Goal: Find specific page/section: Find specific page/section

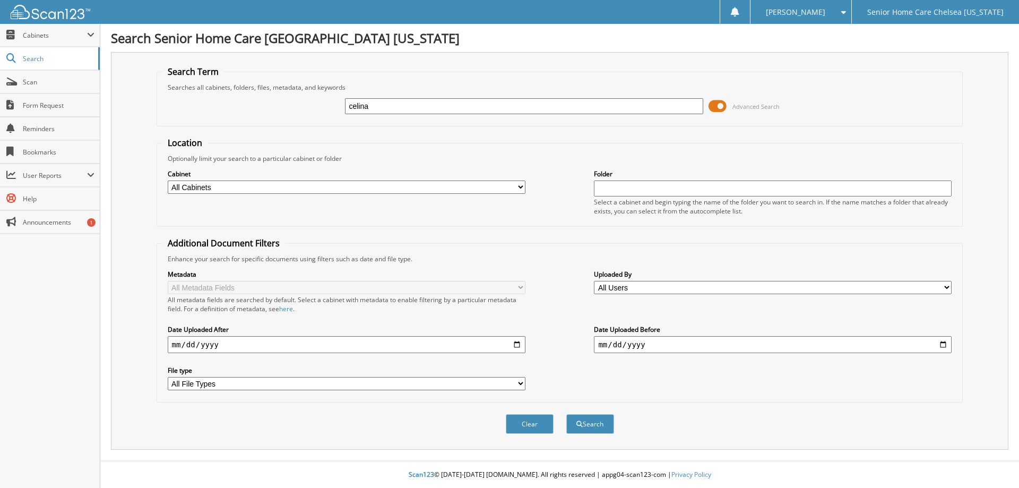
type input "celina"
click at [566, 414] on button "Search" at bounding box center [590, 424] width 48 height 20
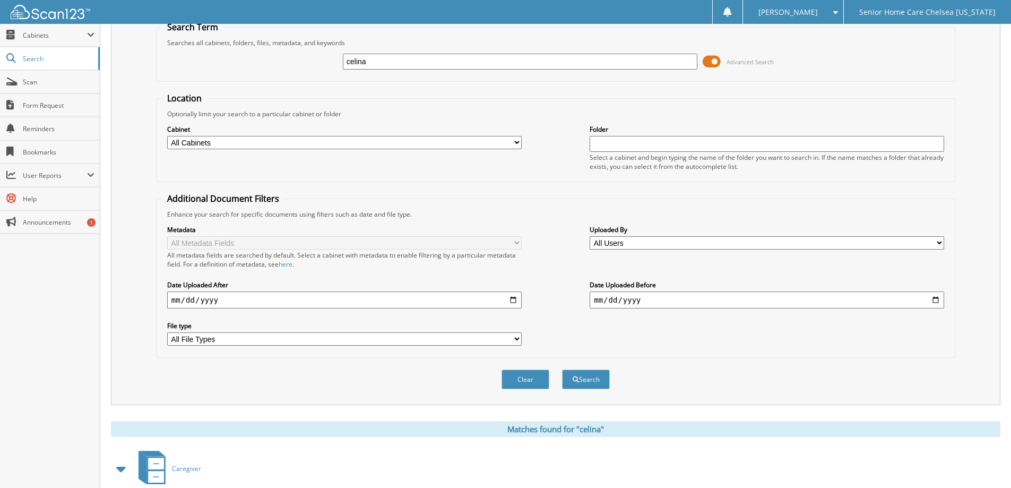
scroll to position [106, 0]
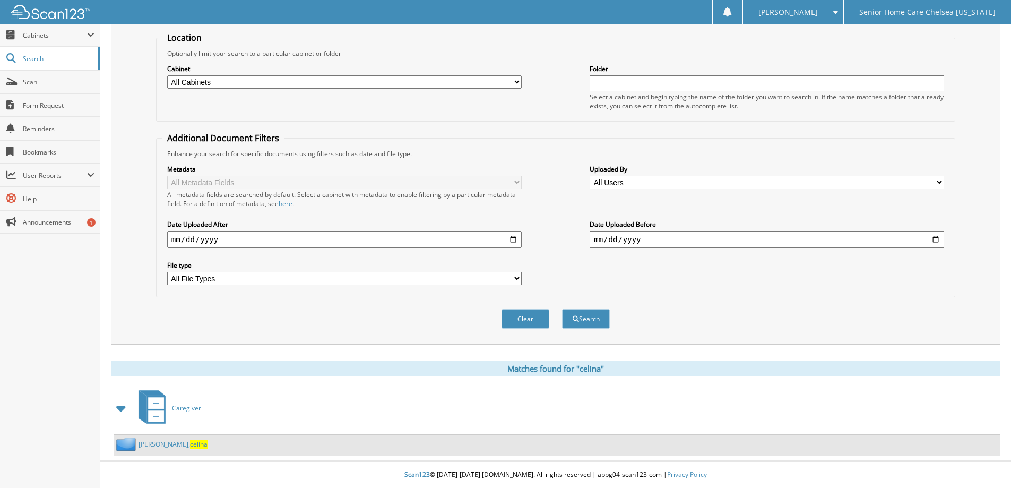
click at [154, 441] on link "goncalves, celina" at bounding box center [172, 443] width 69 height 9
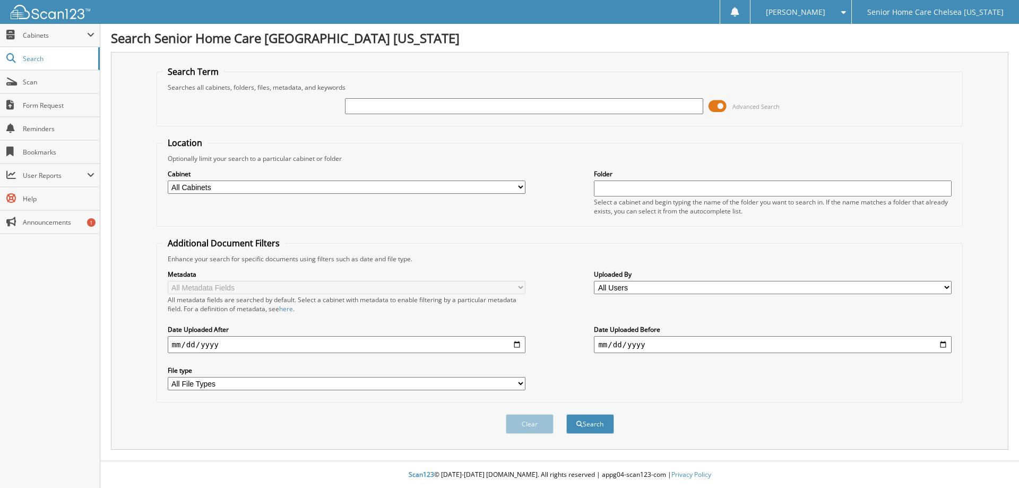
click at [446, 105] on input "text" at bounding box center [524, 106] width 358 height 16
type input "teresa"
click at [566, 414] on button "Search" at bounding box center [590, 424] width 48 height 20
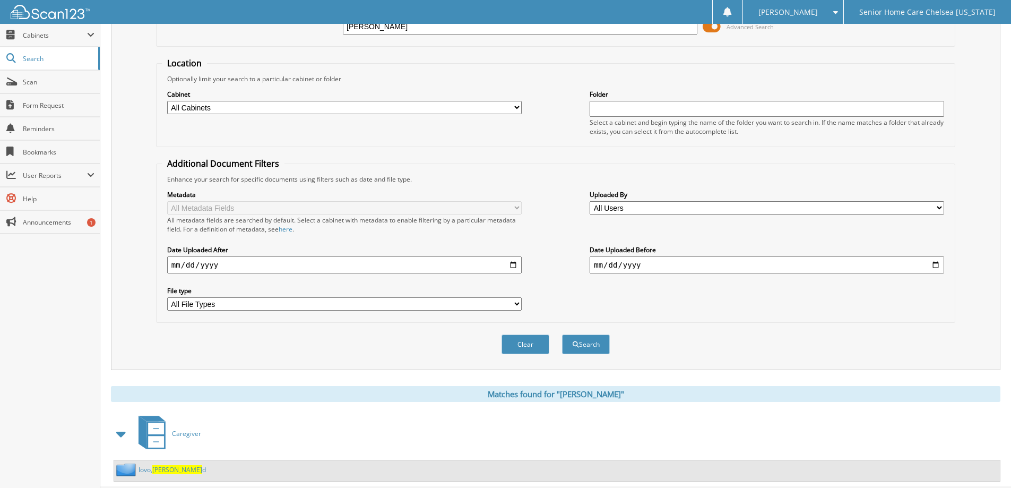
scroll to position [106, 0]
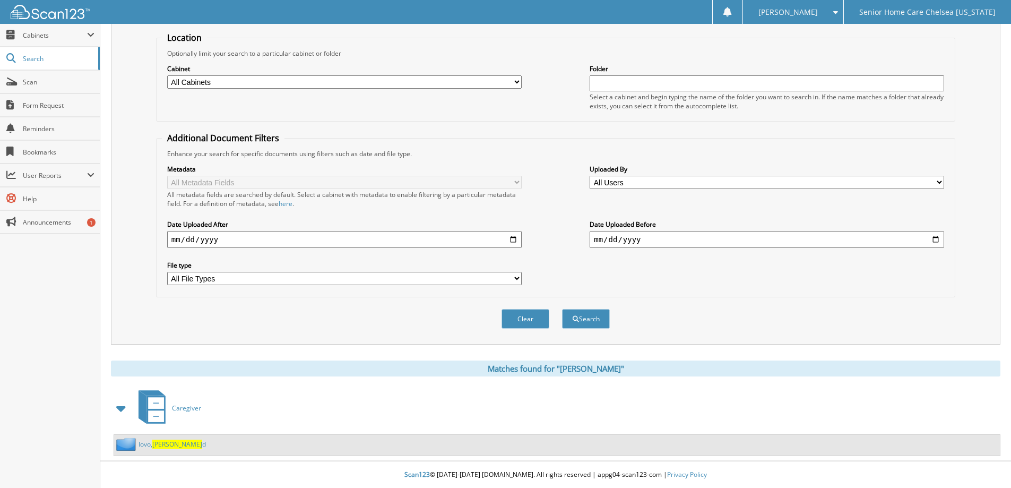
click at [147, 445] on link "lovo, teresa d" at bounding box center [171, 443] width 67 height 9
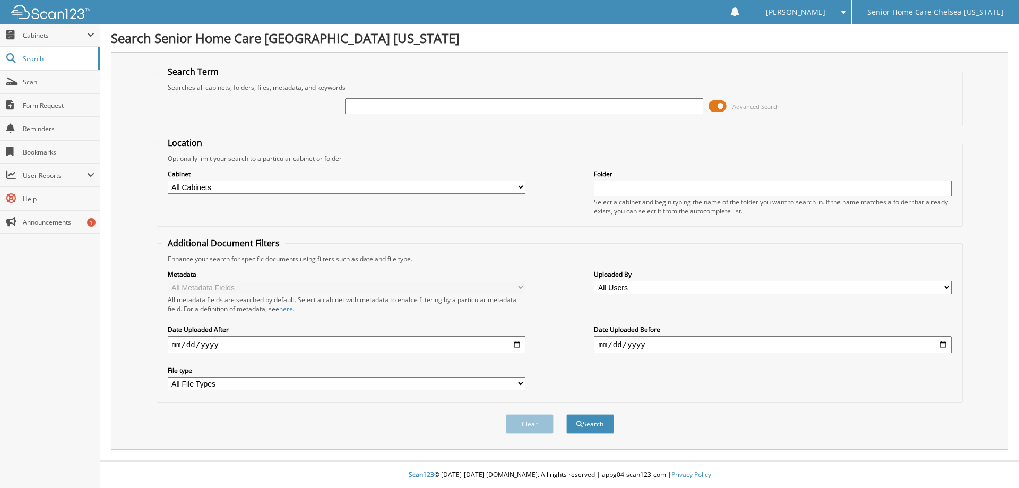
click at [378, 107] on input "text" at bounding box center [524, 106] width 358 height 16
type input "evelyne"
click at [599, 426] on button "Search" at bounding box center [590, 424] width 48 height 20
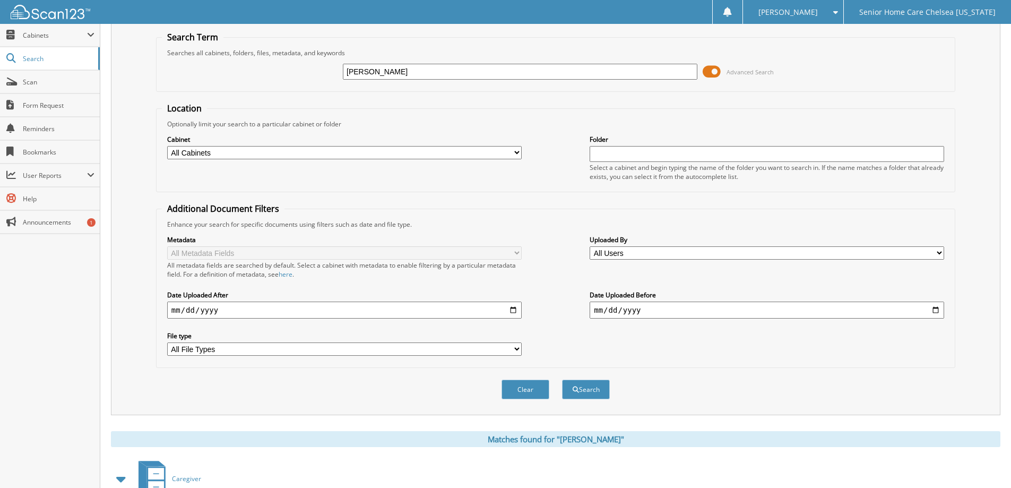
scroll to position [174, 0]
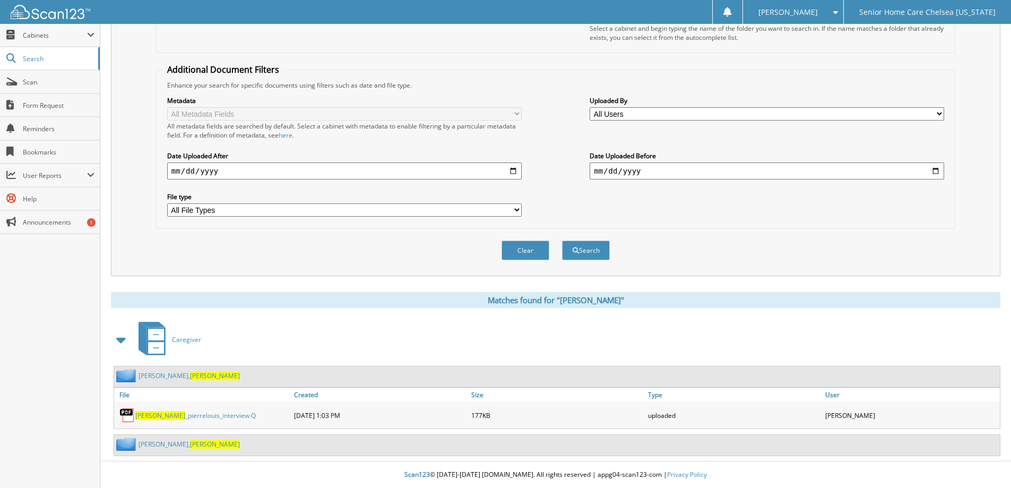
click at [163, 445] on link "[PERSON_NAME]" at bounding box center [188, 443] width 101 height 9
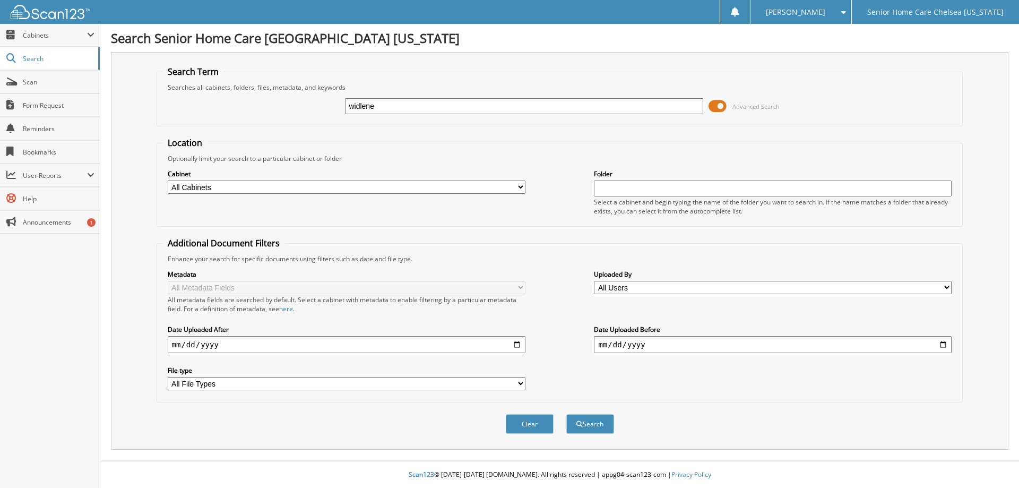
type input "widlene"
click at [566, 414] on button "Search" at bounding box center [590, 424] width 48 height 20
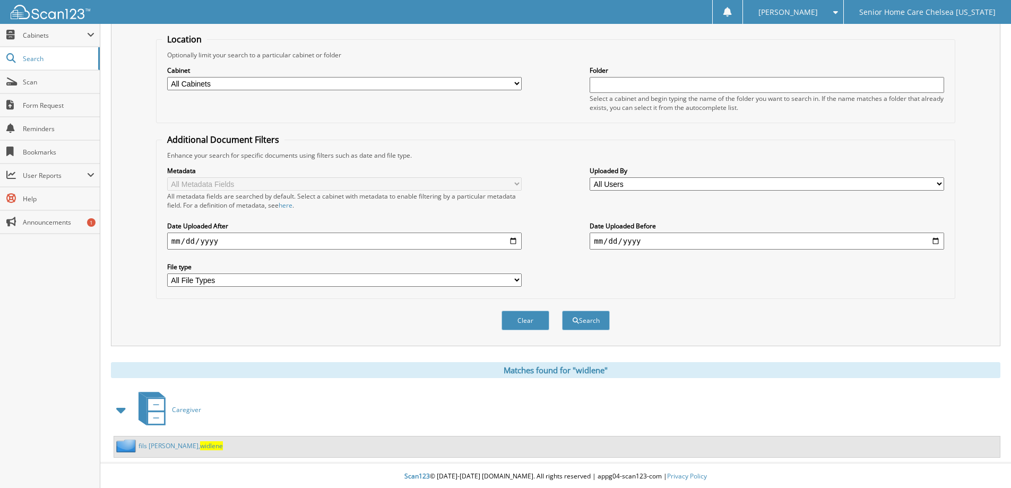
scroll to position [106, 0]
click at [200, 445] on span "widlene" at bounding box center [211, 443] width 23 height 9
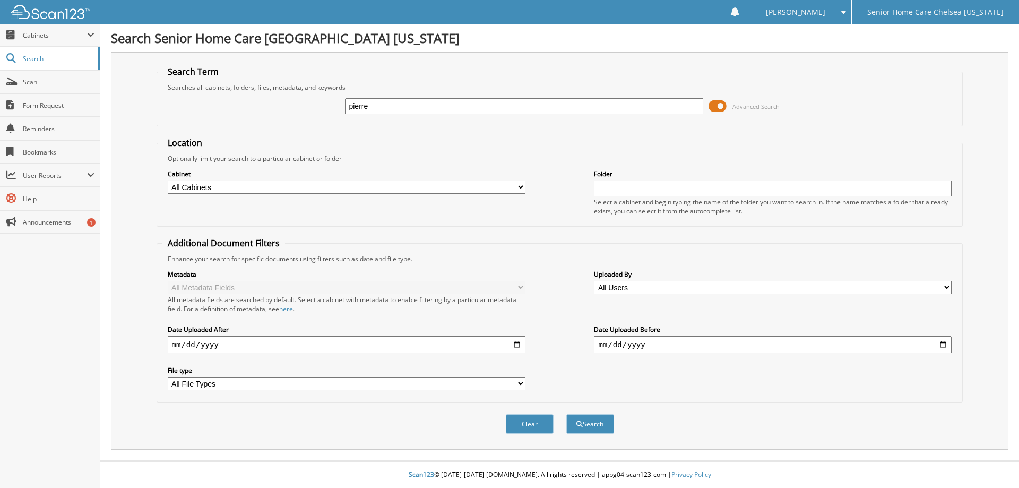
type input "pierre"
click at [566, 414] on button "Search" at bounding box center [590, 424] width 48 height 20
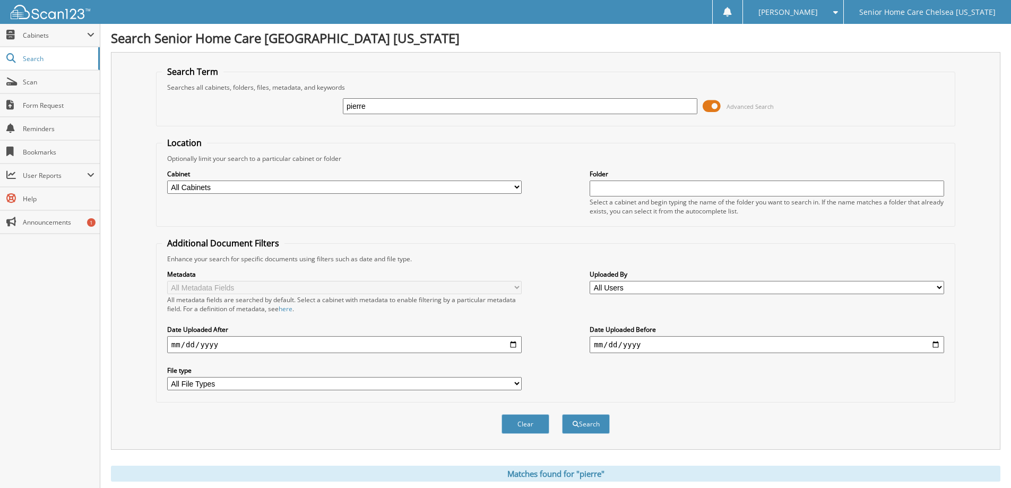
click at [711, 107] on span at bounding box center [711, 106] width 18 height 16
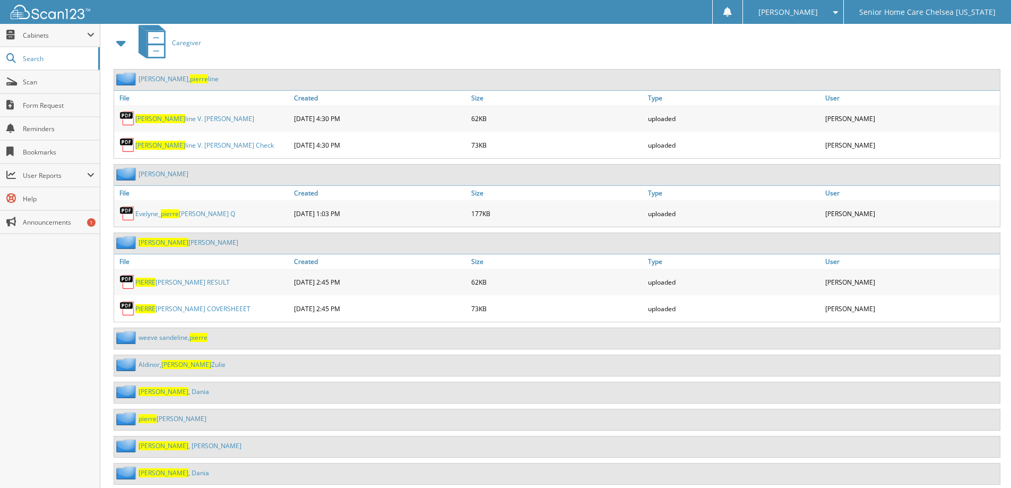
scroll to position [212, 0]
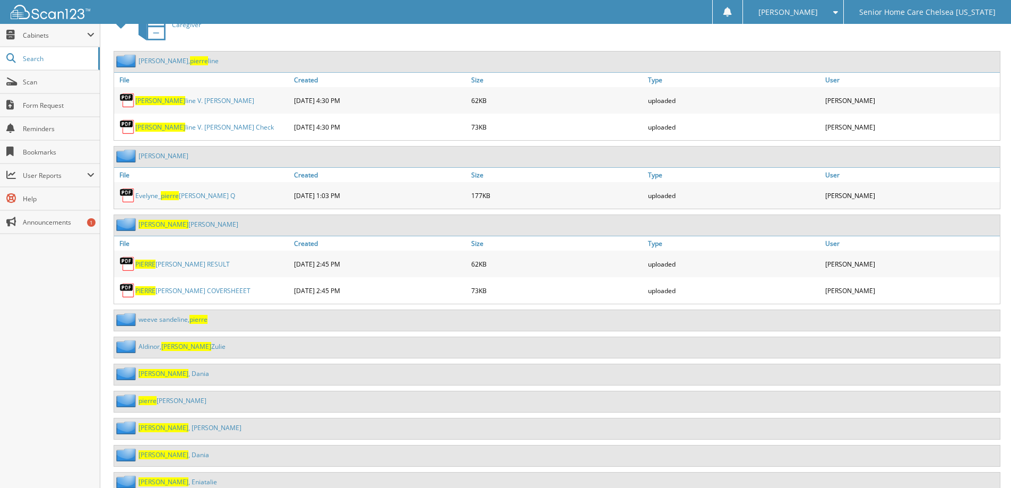
click at [169, 396] on link "pierre louis, Evelyne" at bounding box center [172, 400] width 68 height 9
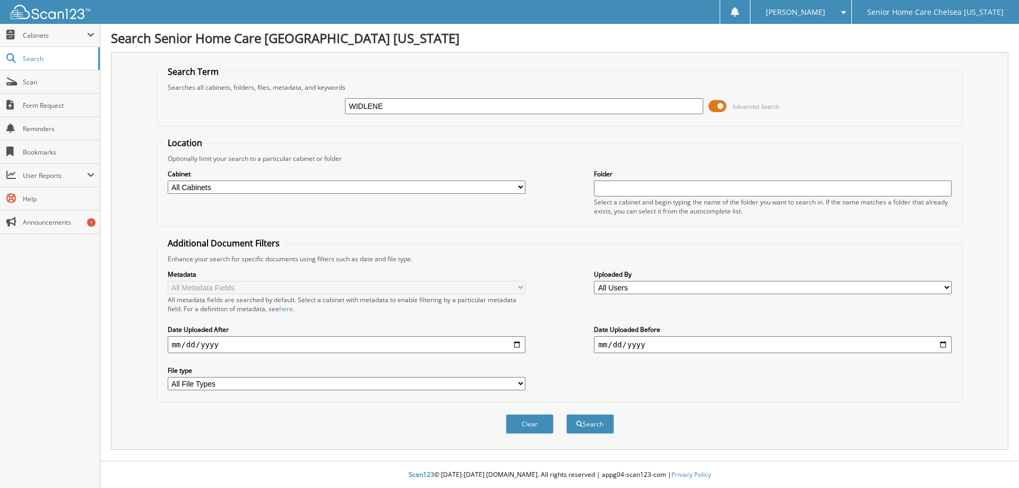
type input "WIDLENE"
click at [566, 414] on button "Search" at bounding box center [590, 424] width 48 height 20
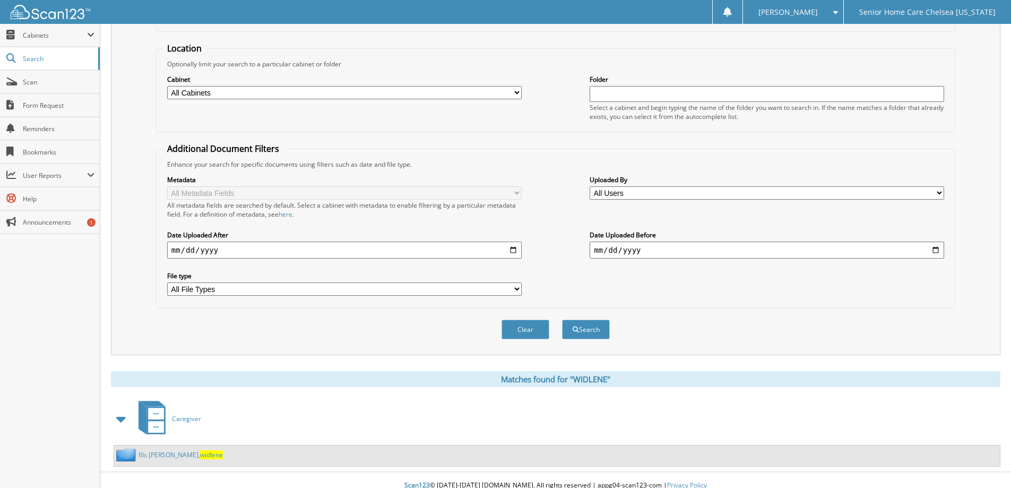
scroll to position [106, 0]
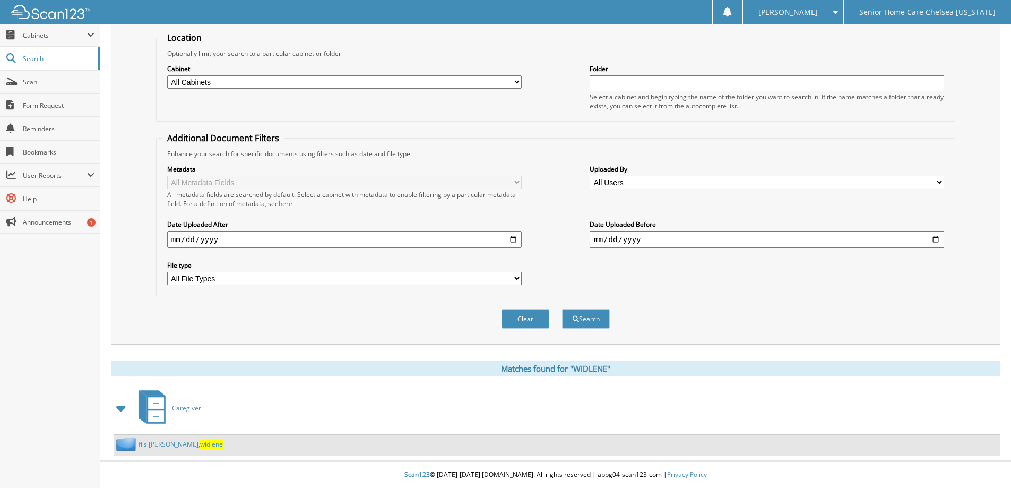
click at [146, 446] on link "fils aime, [PERSON_NAME]" at bounding box center [180, 443] width 84 height 9
